Goal: Information Seeking & Learning: Learn about a topic

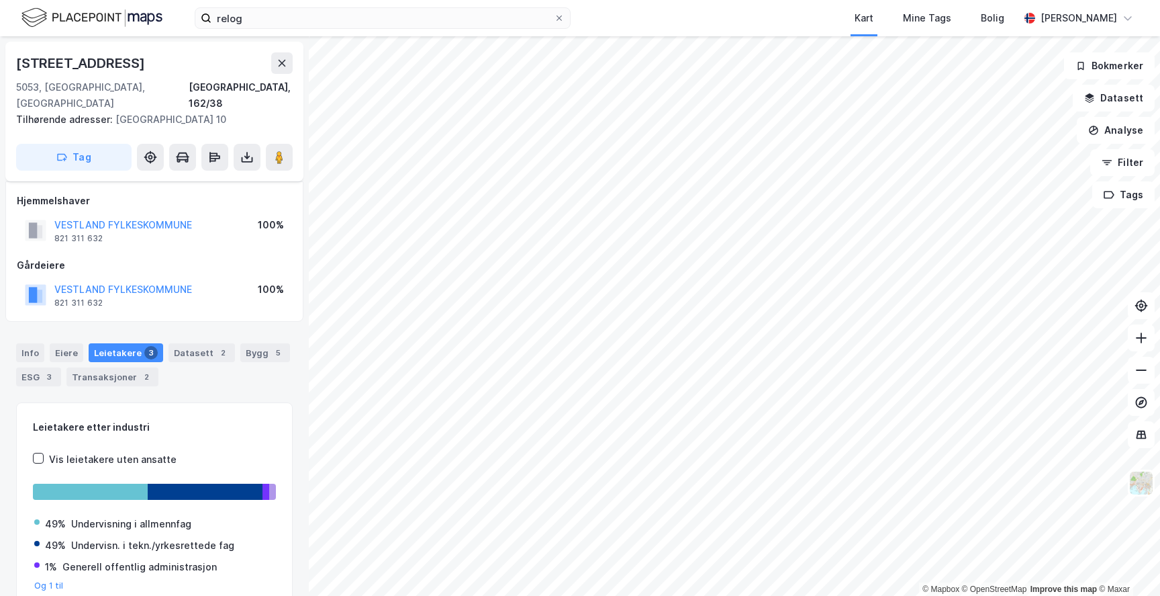
scroll to position [17, 0]
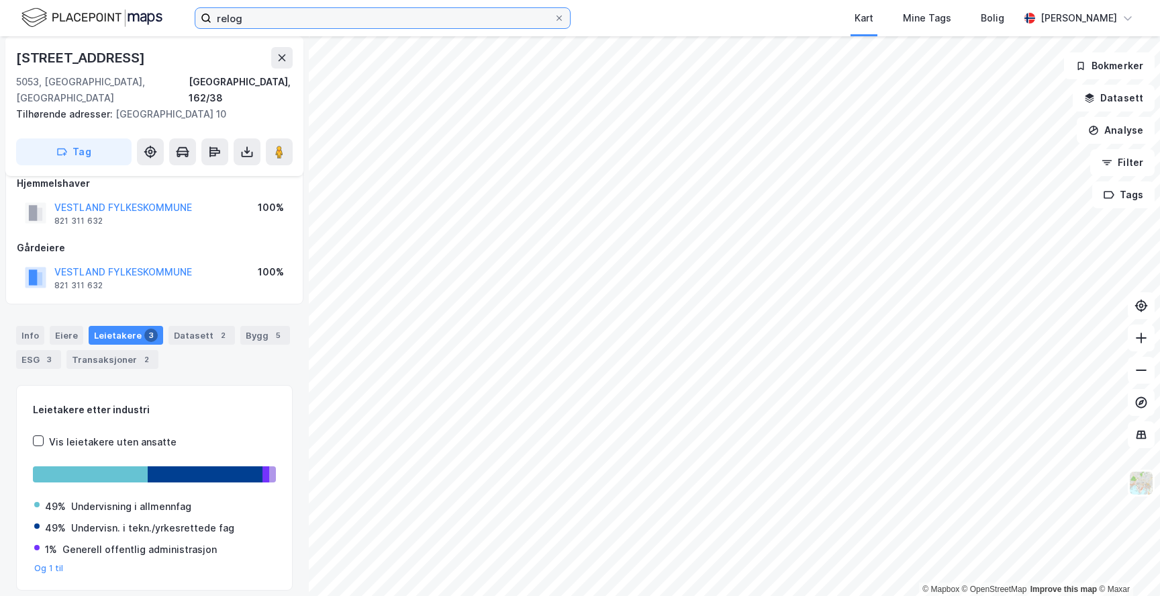
click at [256, 17] on input "relog" at bounding box center [383, 18] width 342 height 20
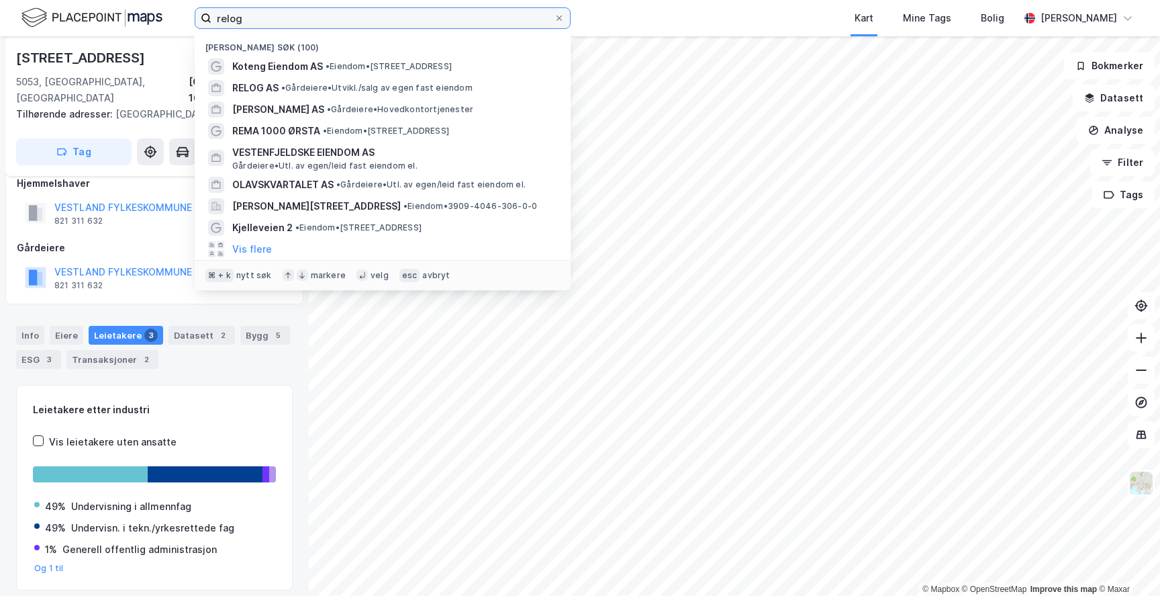
click at [256, 17] on input "relog" at bounding box center [383, 18] width 342 height 20
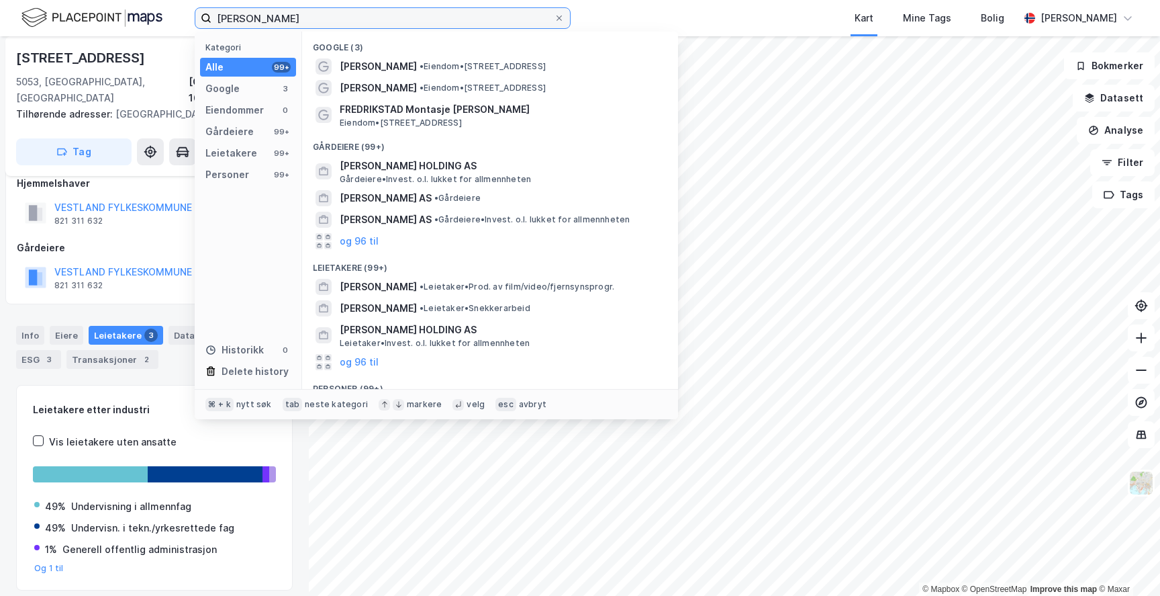
click at [402, 25] on input "[PERSON_NAME]" at bounding box center [383, 18] width 342 height 20
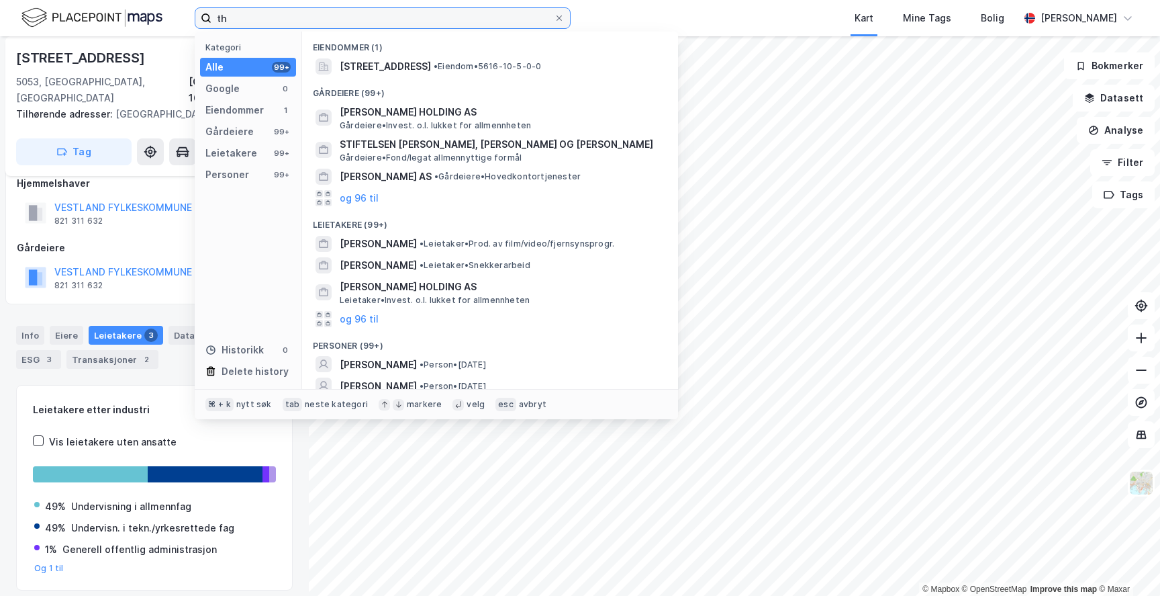
type input "t"
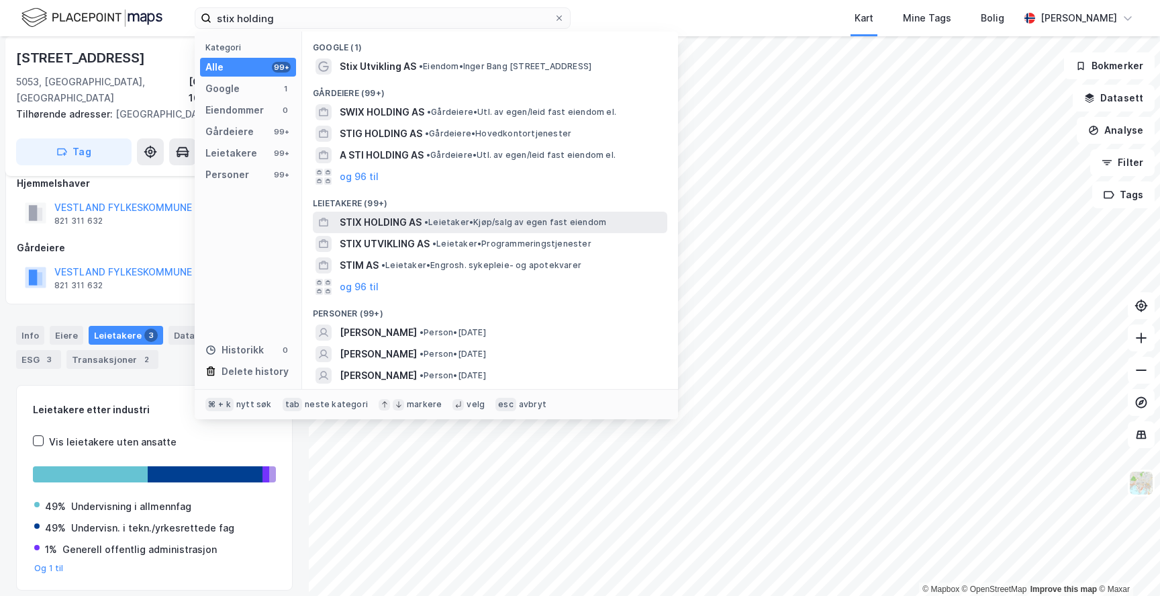
click at [473, 229] on div "STIX HOLDING AS • Leietaker • Kjøp/salg av egen fast eiendom" at bounding box center [502, 222] width 325 height 16
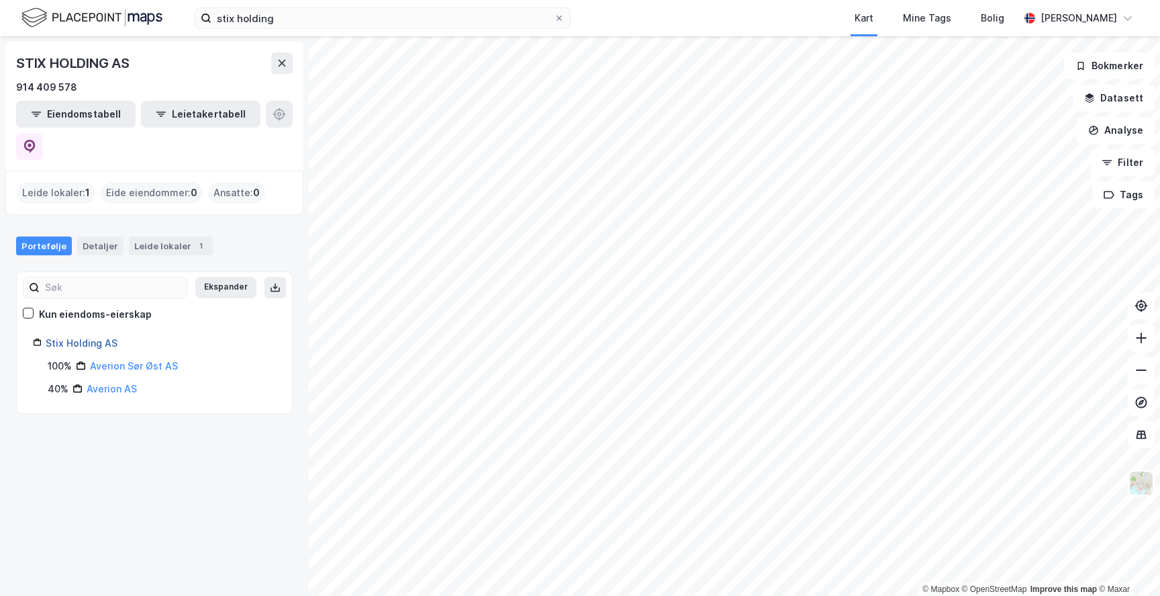
click at [95, 337] on link "Stix Holding AS" at bounding box center [82, 342] width 72 height 11
click at [99, 337] on link "Stix Holding AS" at bounding box center [82, 342] width 72 height 11
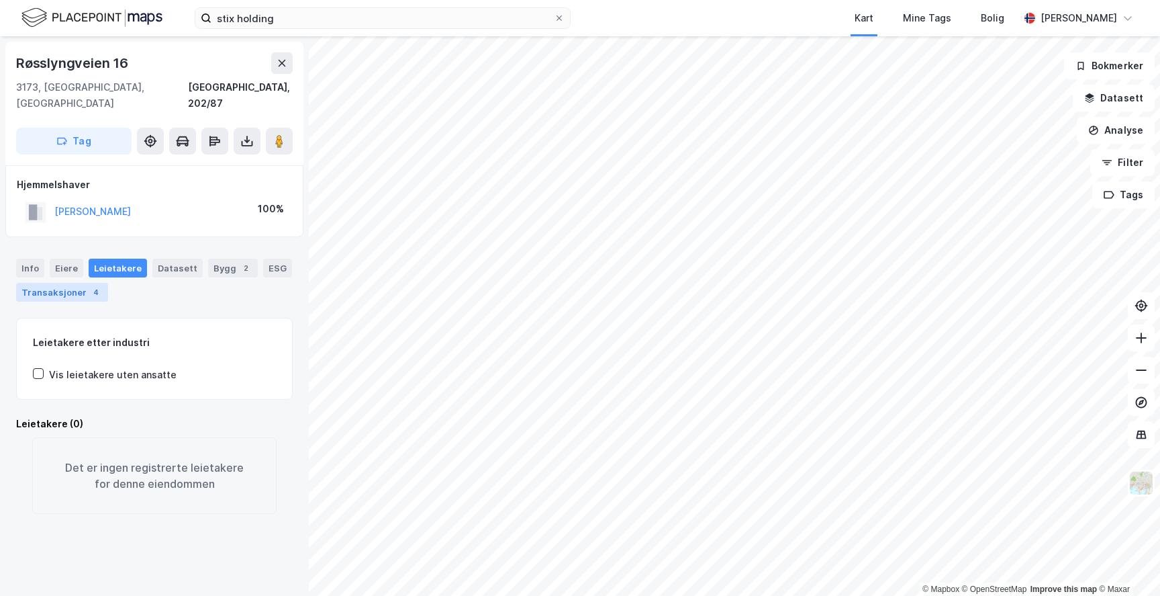
click at [70, 283] on div "Transaksjoner 4" at bounding box center [62, 292] width 92 height 19
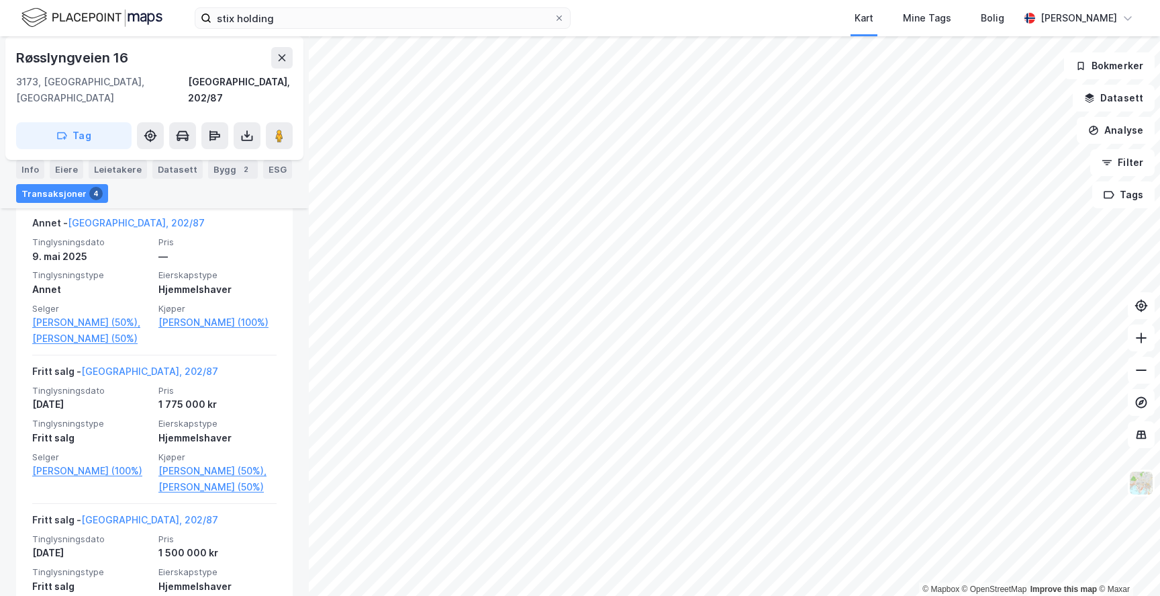
scroll to position [348, 0]
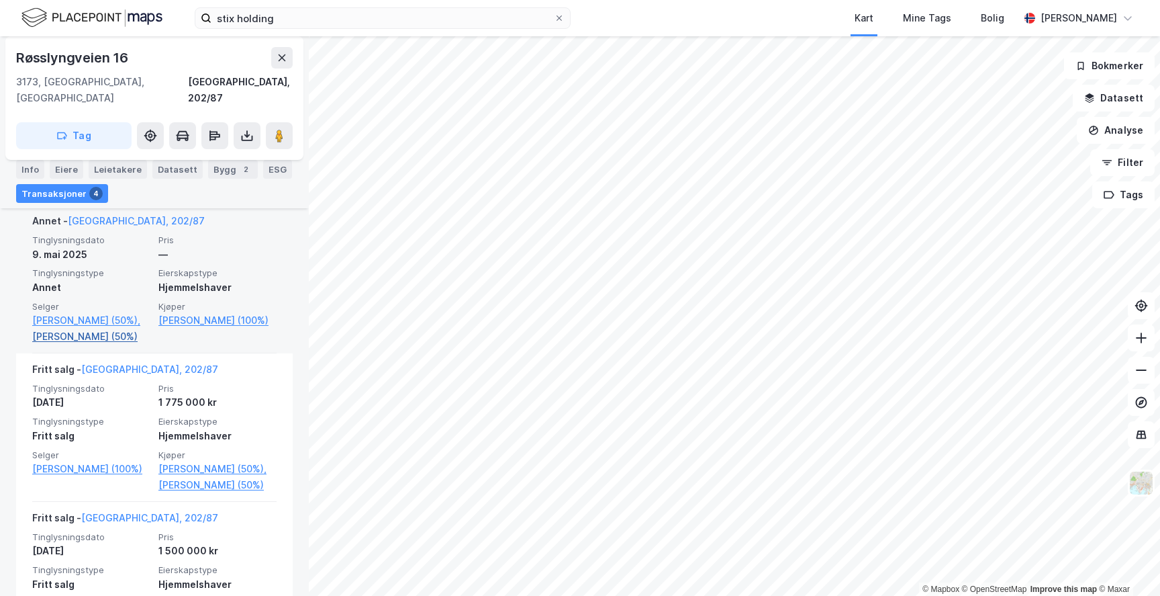
click at [107, 328] on link "[PERSON_NAME] (50%)" at bounding box center [91, 336] width 118 height 16
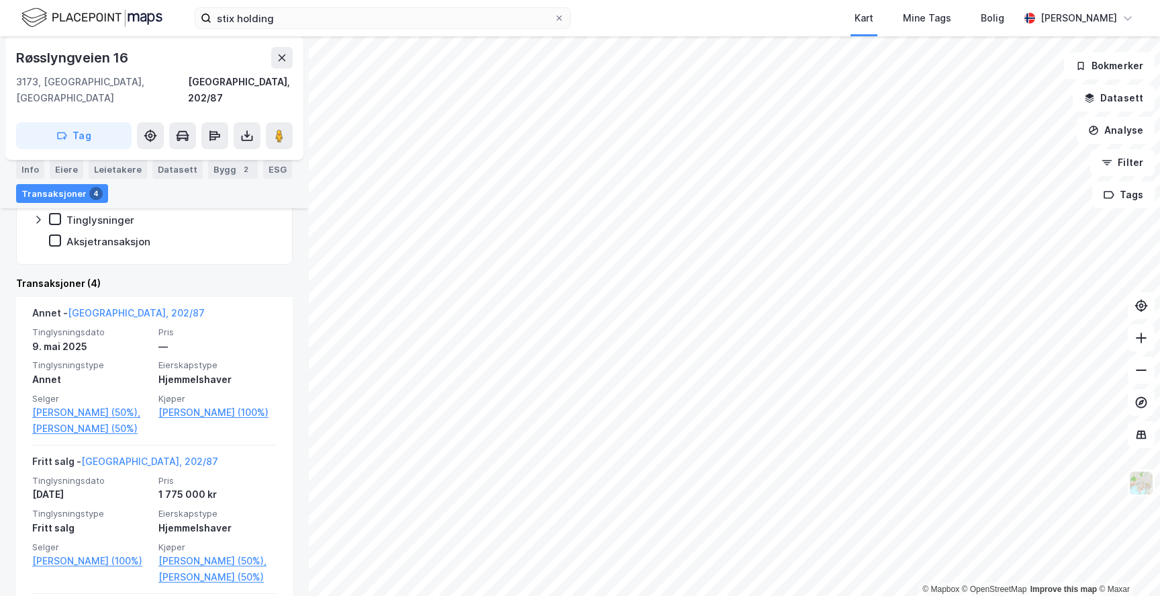
scroll to position [259, 0]
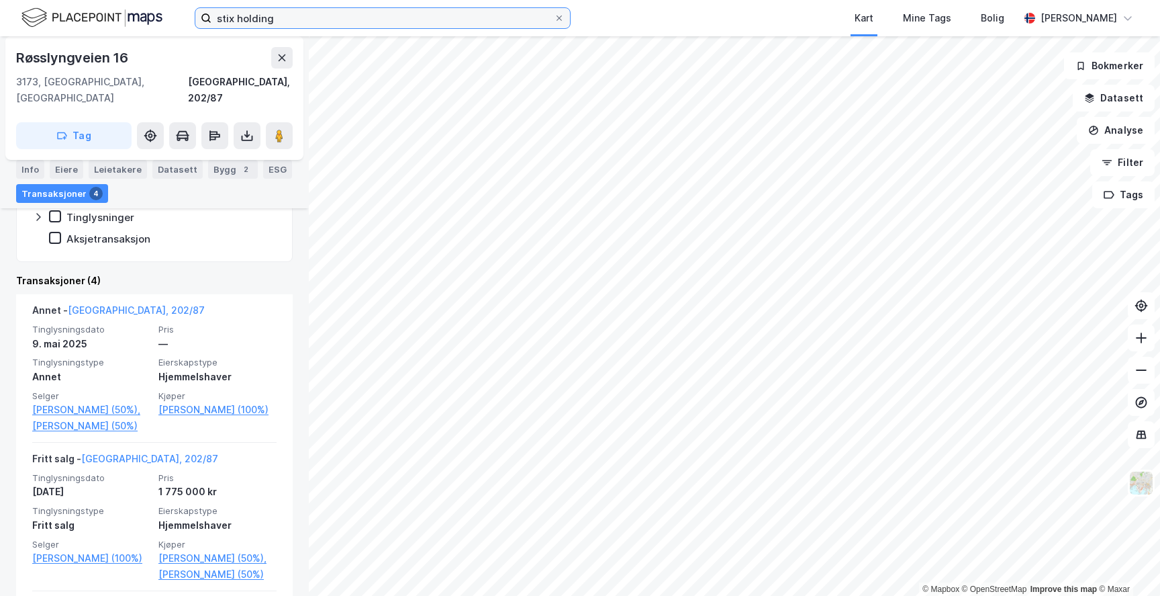
click at [278, 26] on input "stix holding" at bounding box center [383, 18] width 342 height 20
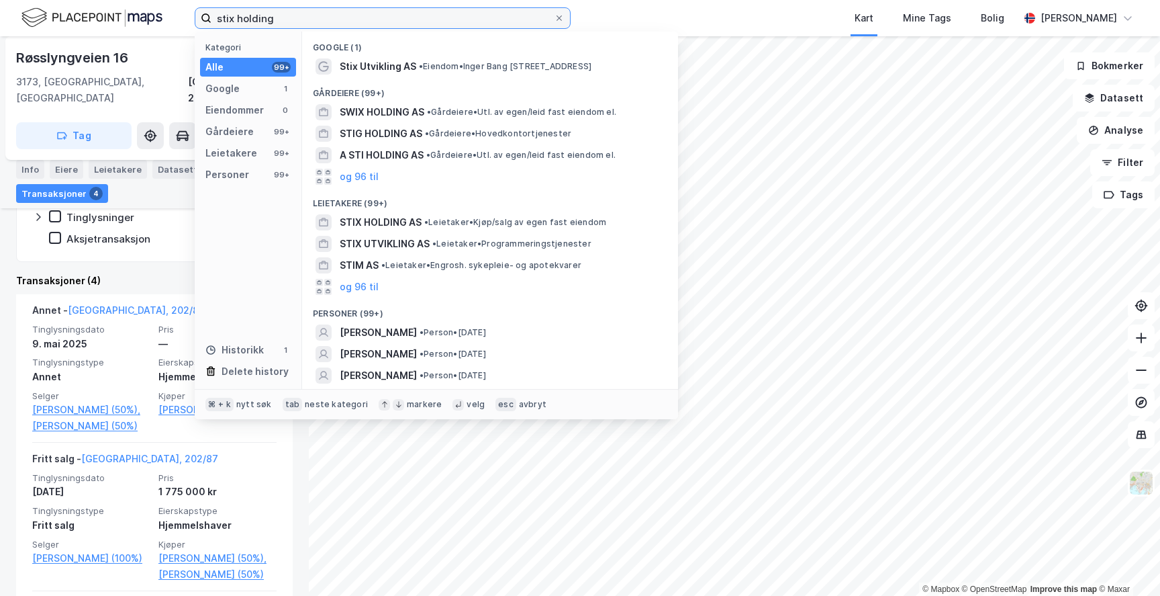
click at [278, 26] on input "stix holding" at bounding box center [383, 18] width 342 height 20
paste input "[PERSON_NAME][STREET_ADDRESS]"
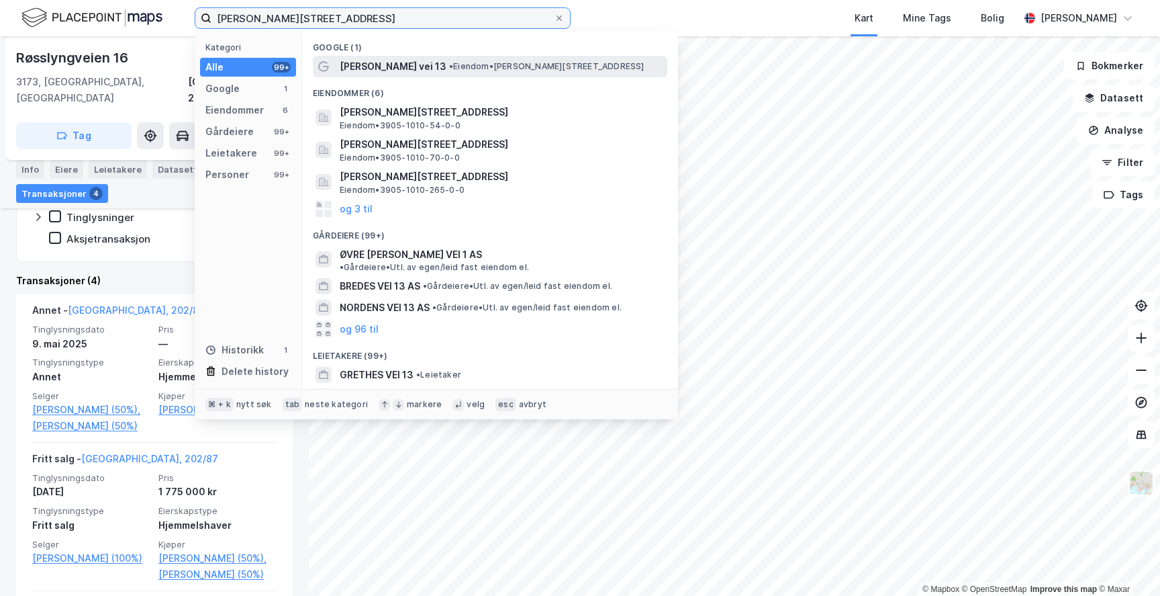
type input "[PERSON_NAME][STREET_ADDRESS]"
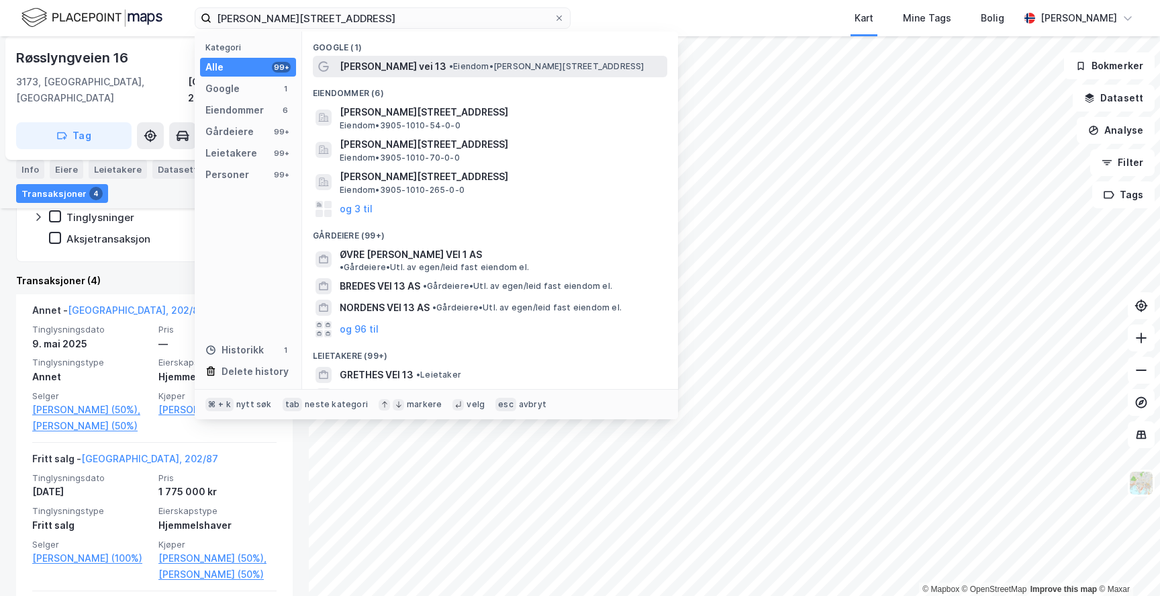
click at [449, 67] on span "• Eiendom • [STREET_ADDRESS]" at bounding box center [546, 66] width 195 height 11
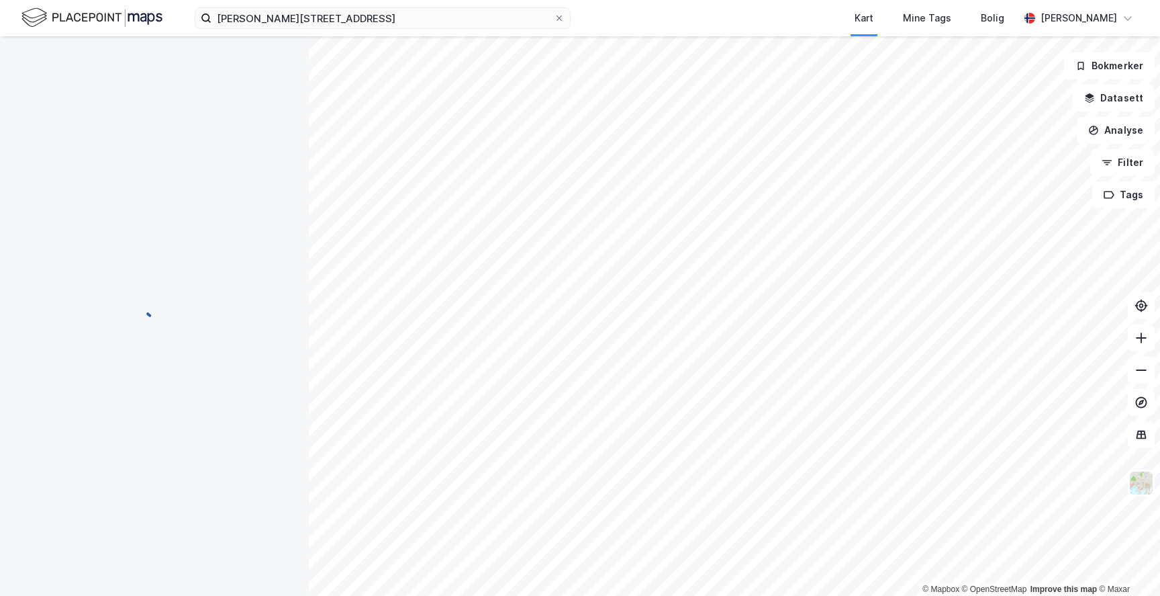
scroll to position [21, 0]
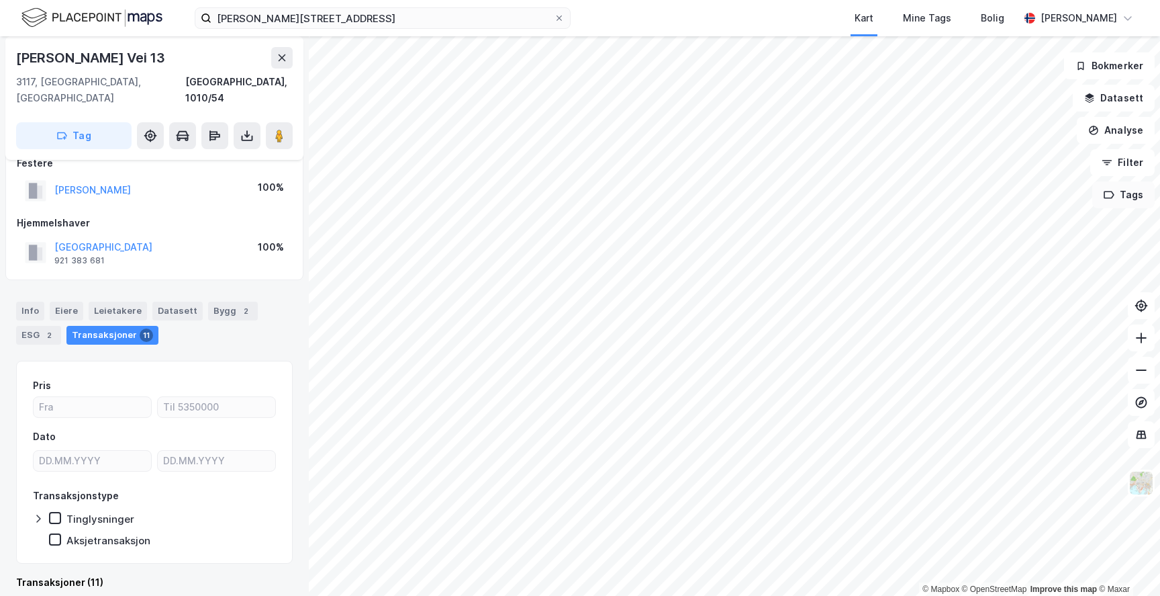
click at [1144, 193] on div "© Mapbox © OpenStreetMap Improve this map © [PERSON_NAME] 13 3117, [GEOGRAPHIC_…" at bounding box center [580, 315] width 1160 height 559
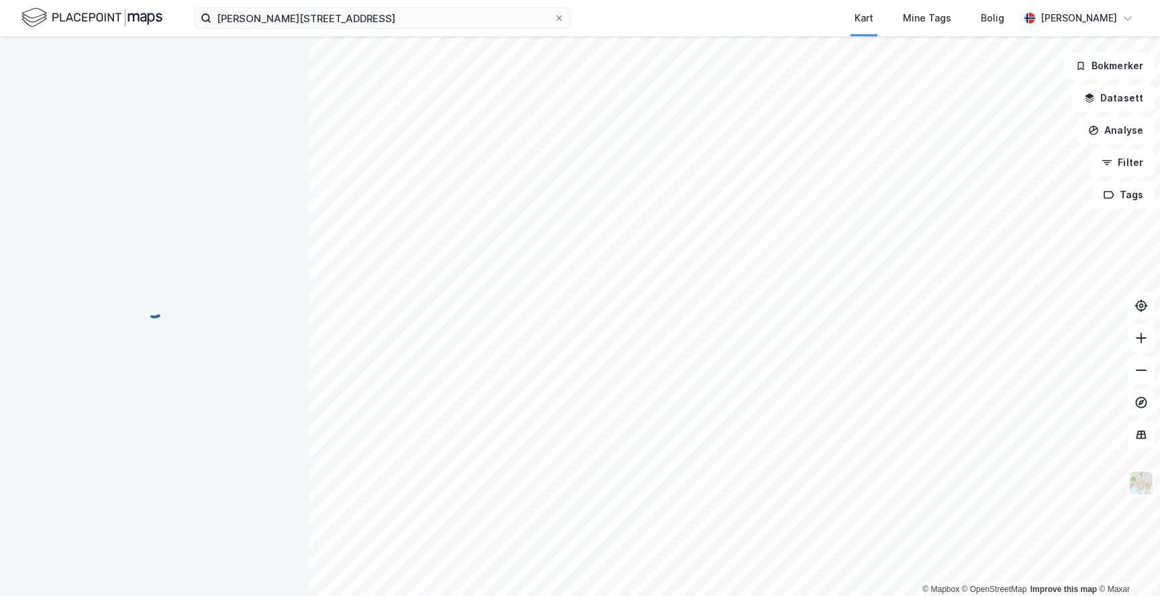
scroll to position [17, 0]
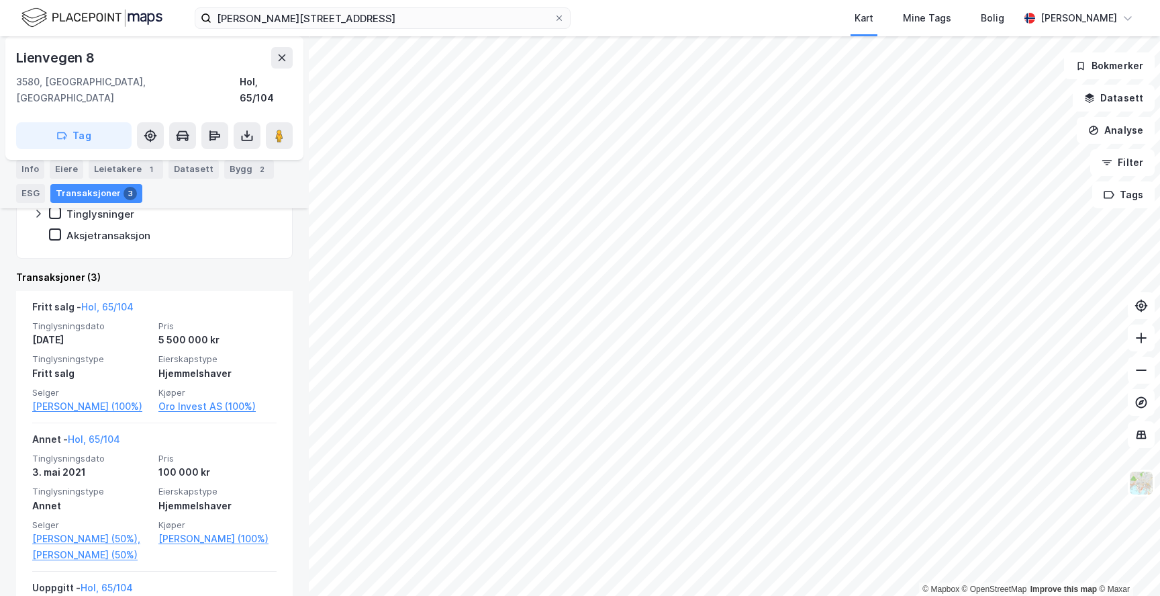
scroll to position [332, 0]
click at [31, 175] on div "Info" at bounding box center [30, 169] width 28 height 19
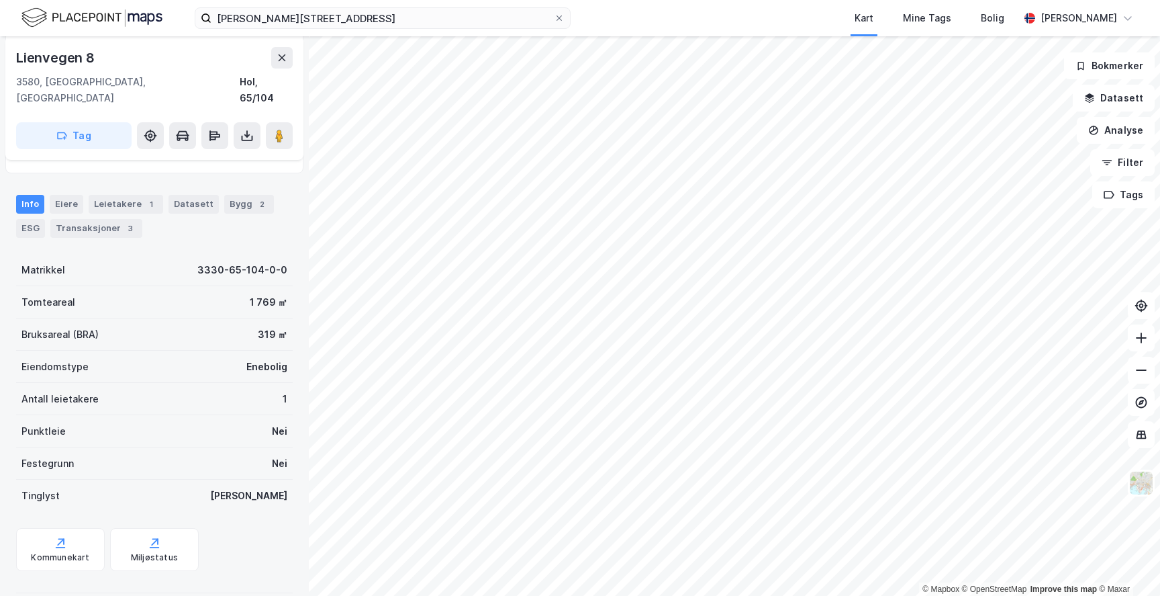
scroll to position [135, 0]
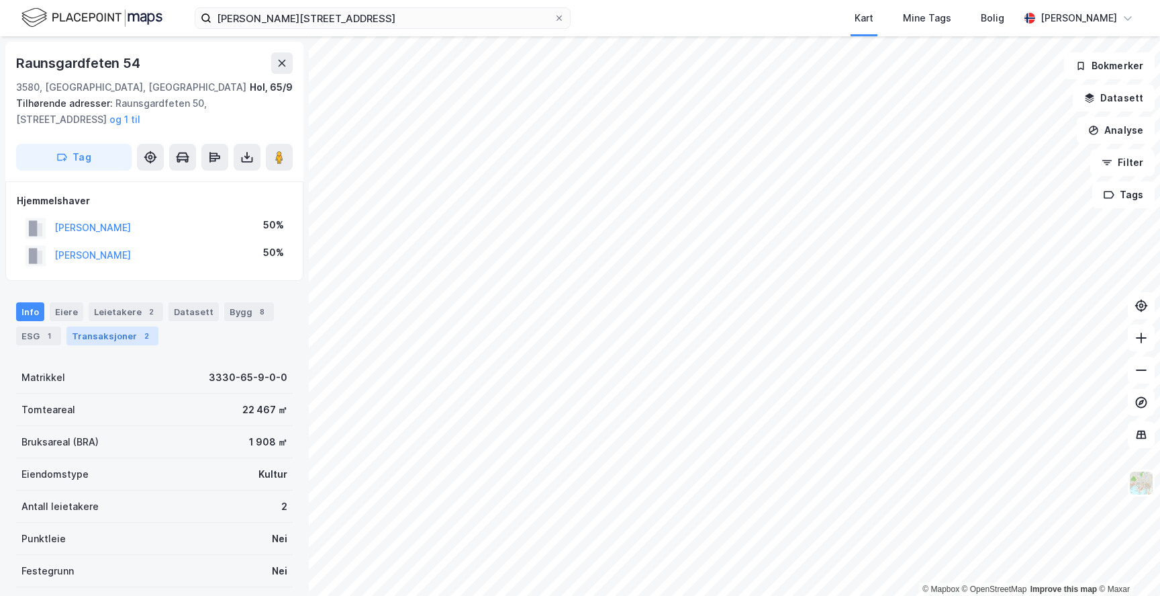
click at [118, 338] on div "Transaksjoner 2" at bounding box center [112, 335] width 92 height 19
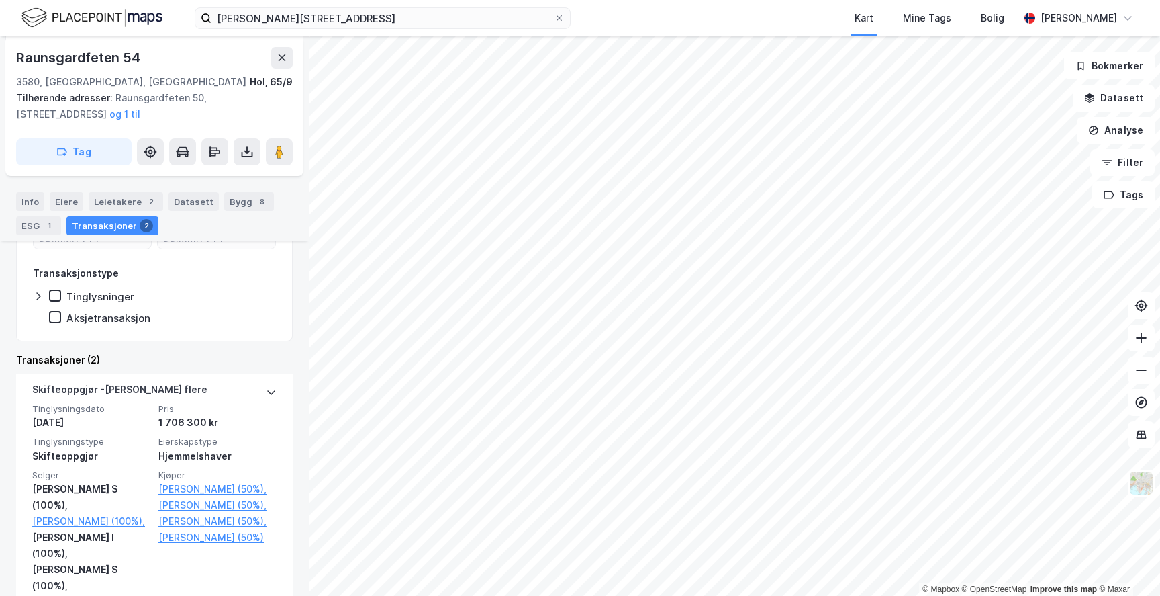
scroll to position [216, 0]
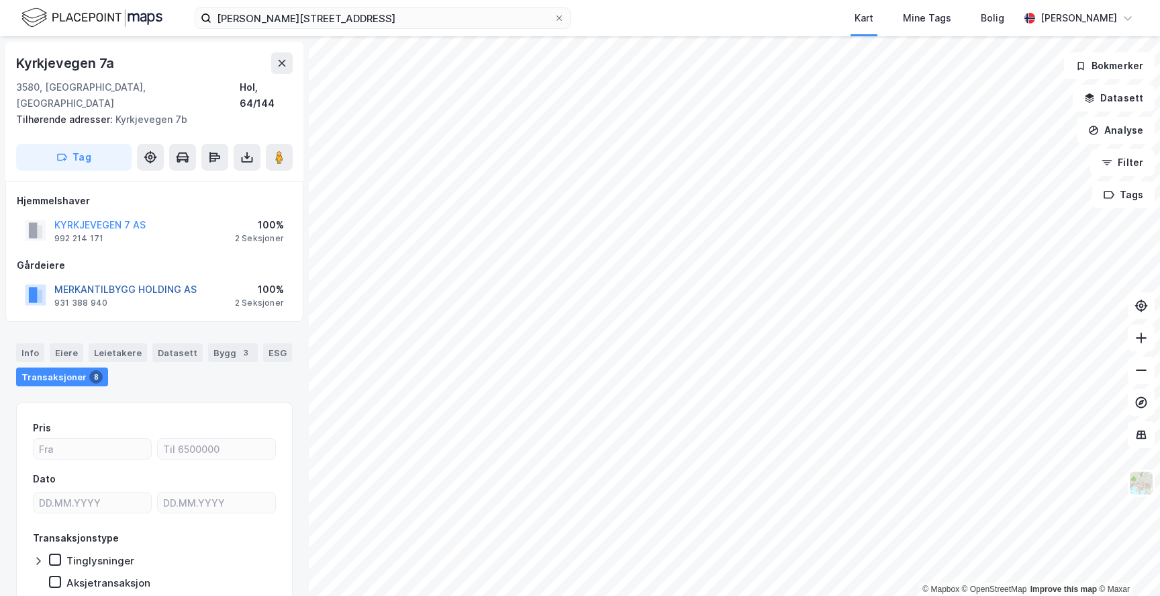
click at [0, 0] on button "MERKANTILBYGG HOLDING AS" at bounding box center [0, 0] width 0 height 0
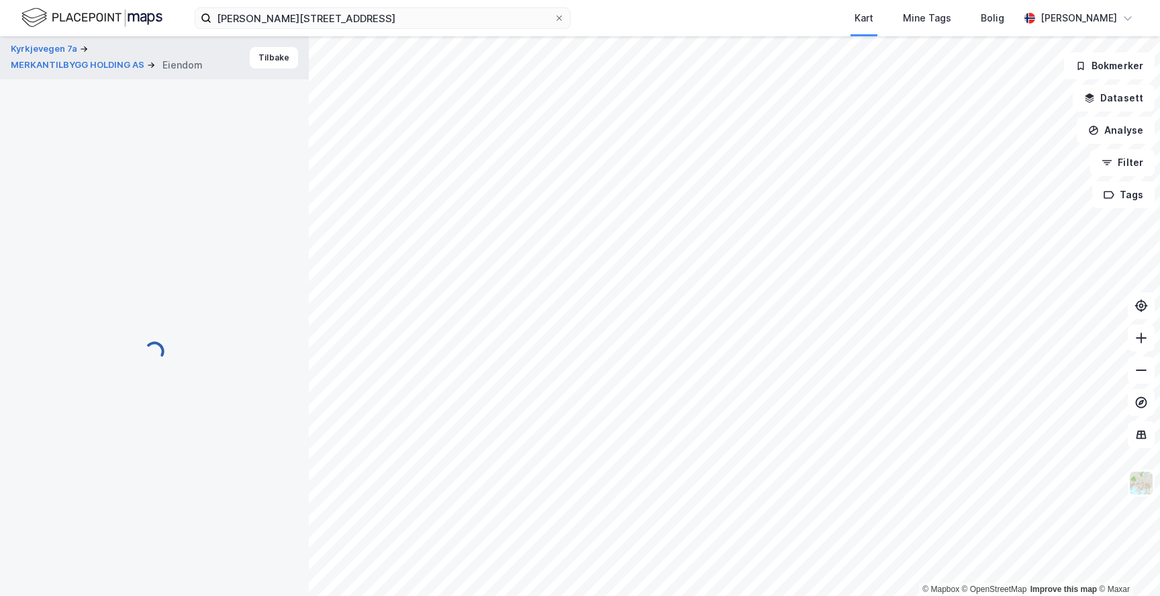
scroll to position [1, 0]
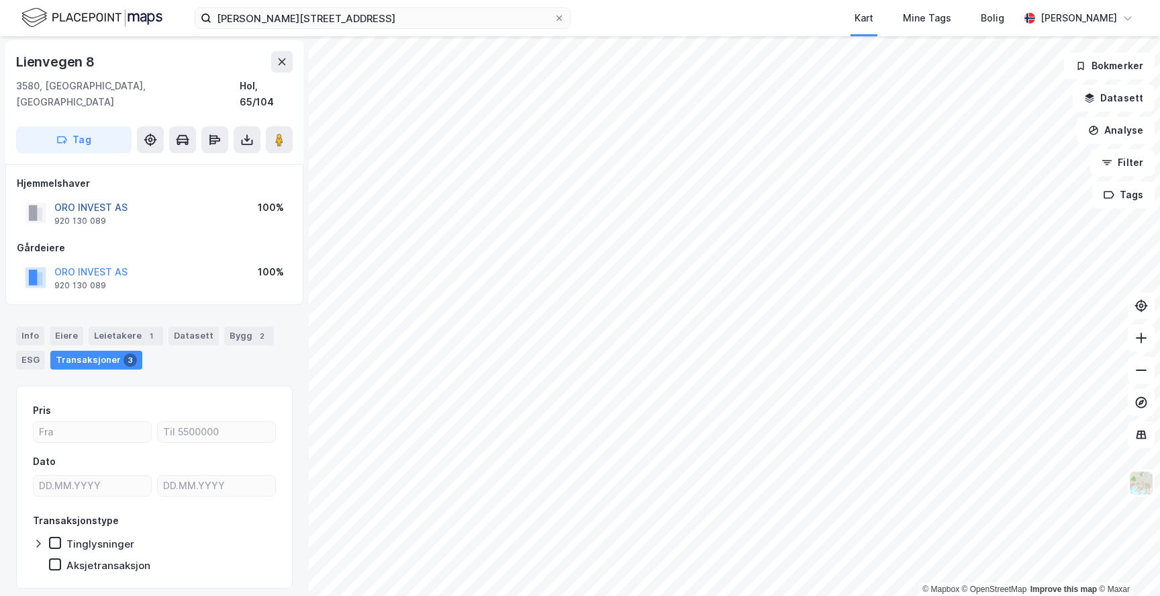
click at [0, 0] on button "ORO INVEST AS" at bounding box center [0, 0] width 0 height 0
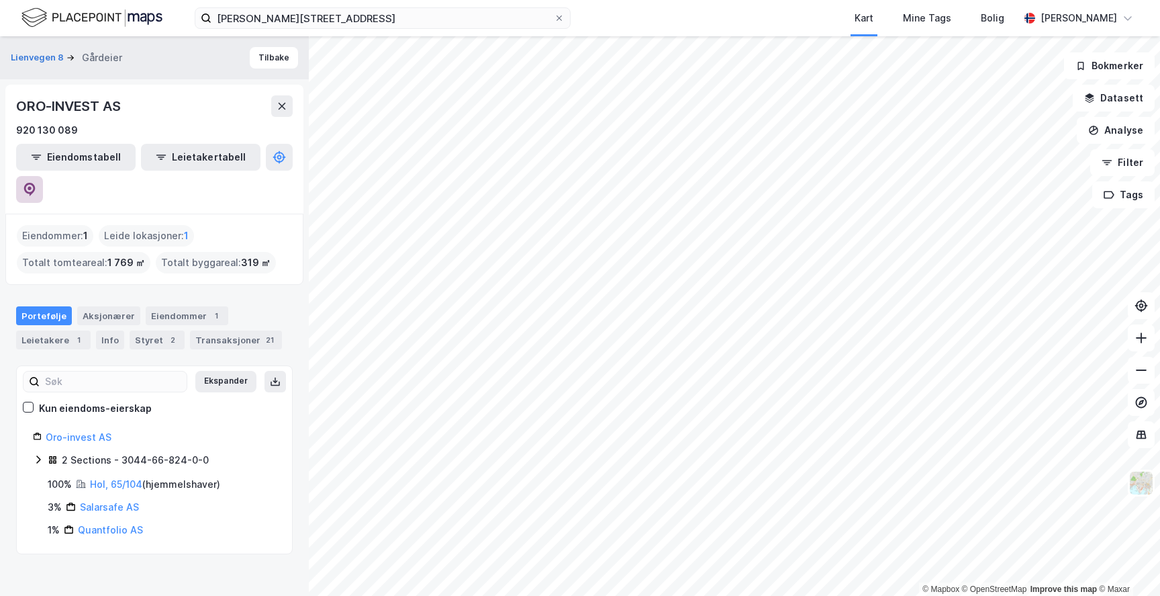
click at [36, 183] on icon at bounding box center [29, 189] width 11 height 13
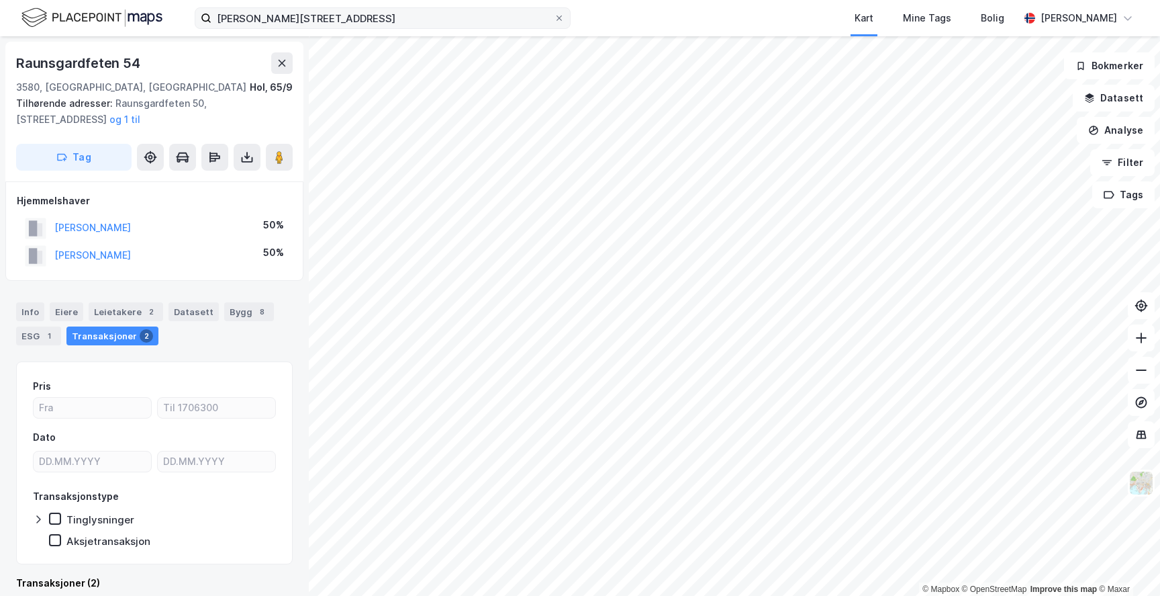
scroll to position [1, 0]
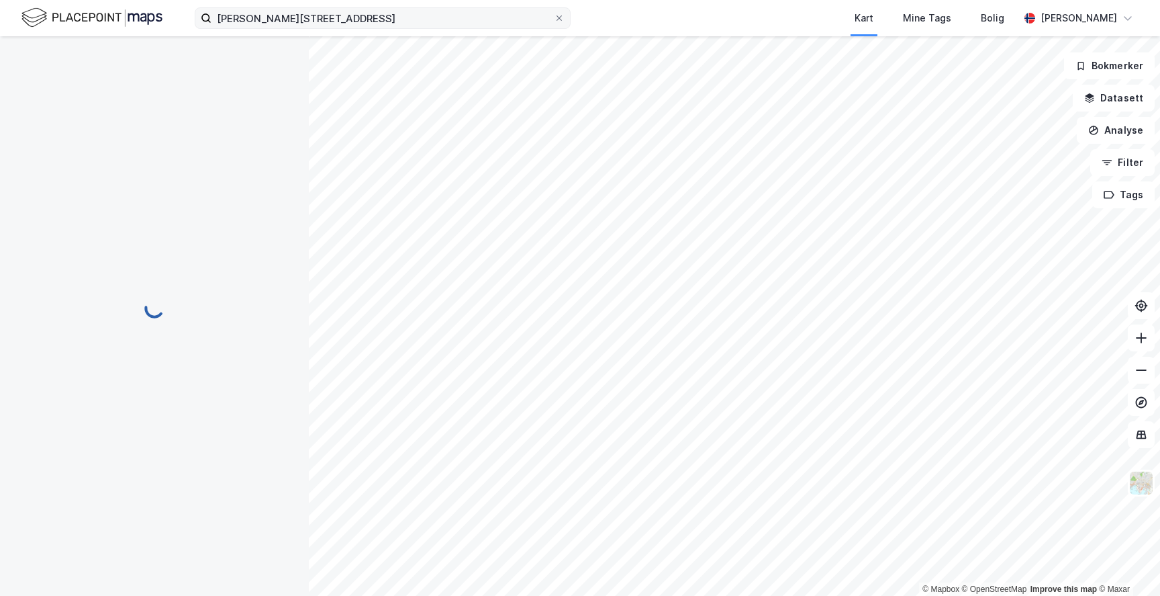
scroll to position [1, 0]
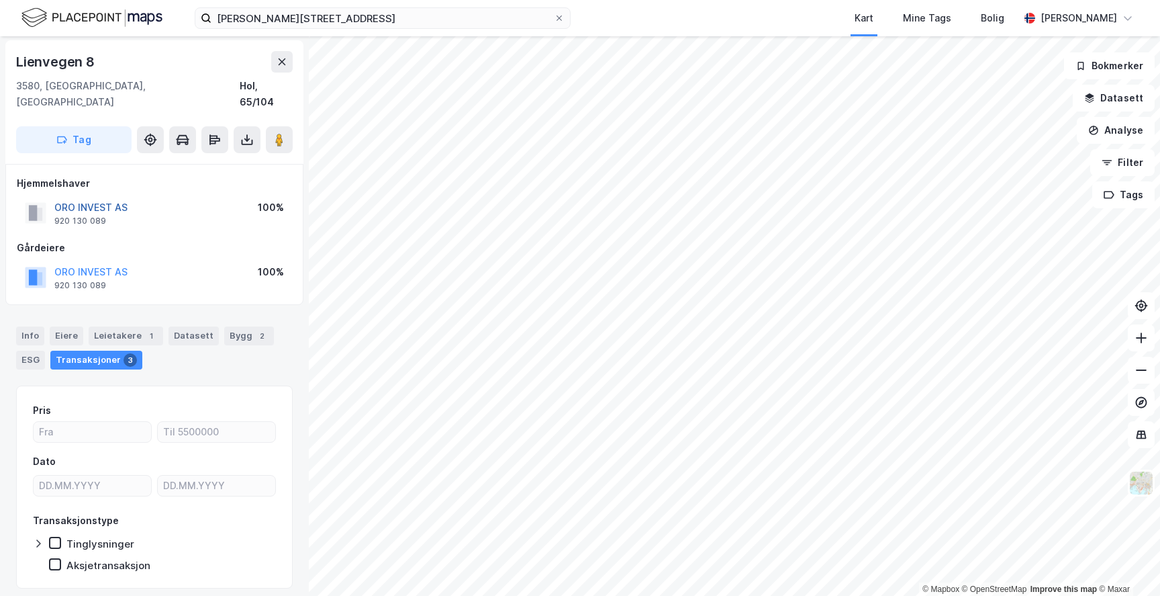
click at [0, 0] on button "ORO INVEST AS" at bounding box center [0, 0] width 0 height 0
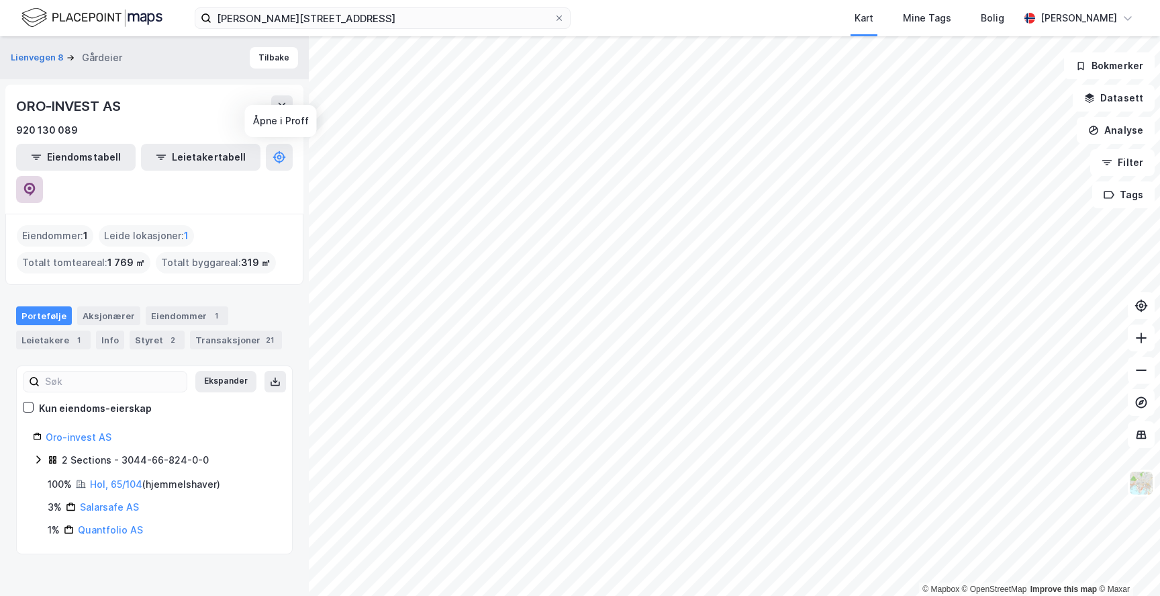
click at [36, 183] on icon at bounding box center [29, 189] width 13 height 13
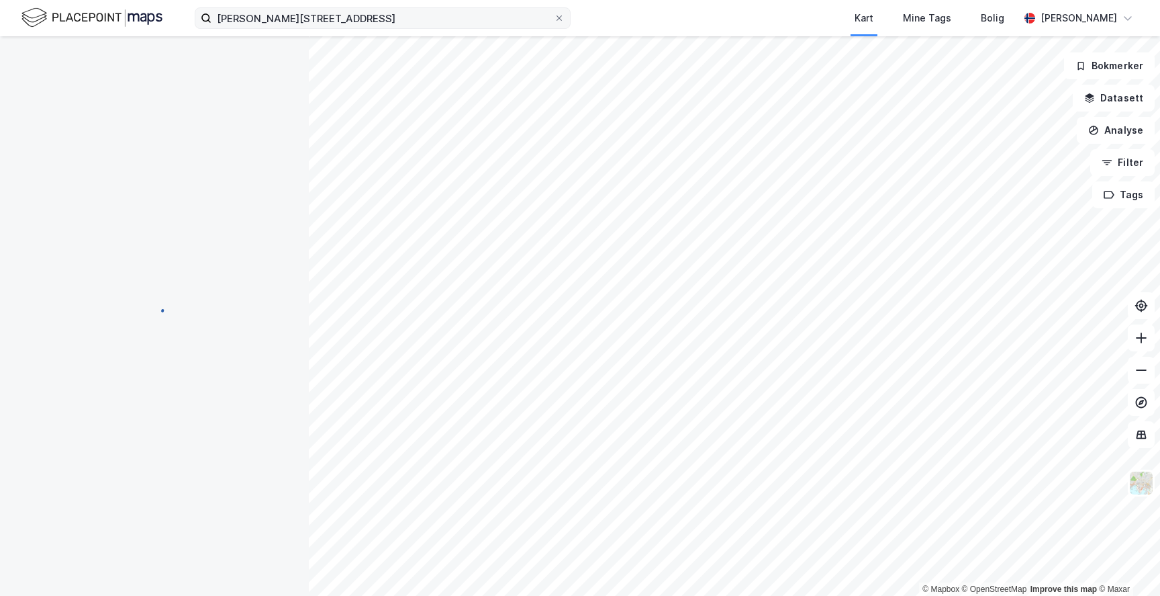
scroll to position [1, 0]
